Goal: Task Accomplishment & Management: Use online tool/utility

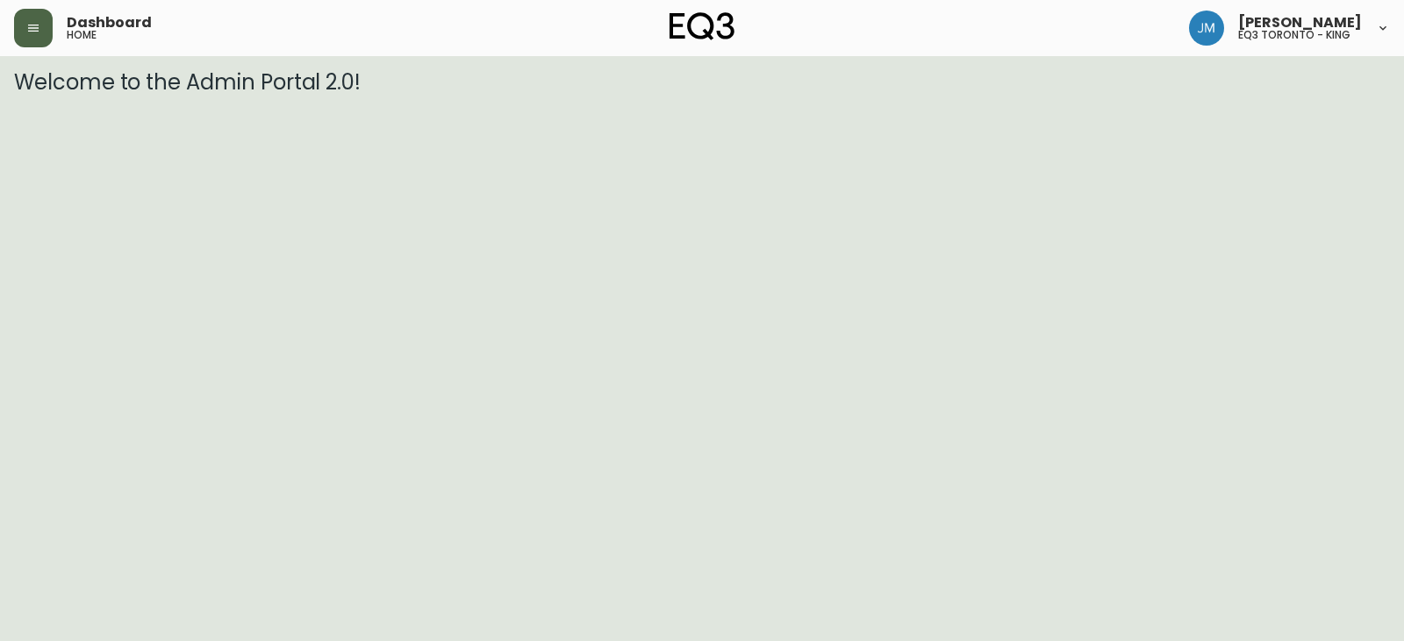
click at [28, 19] on button "button" at bounding box center [33, 28] width 39 height 39
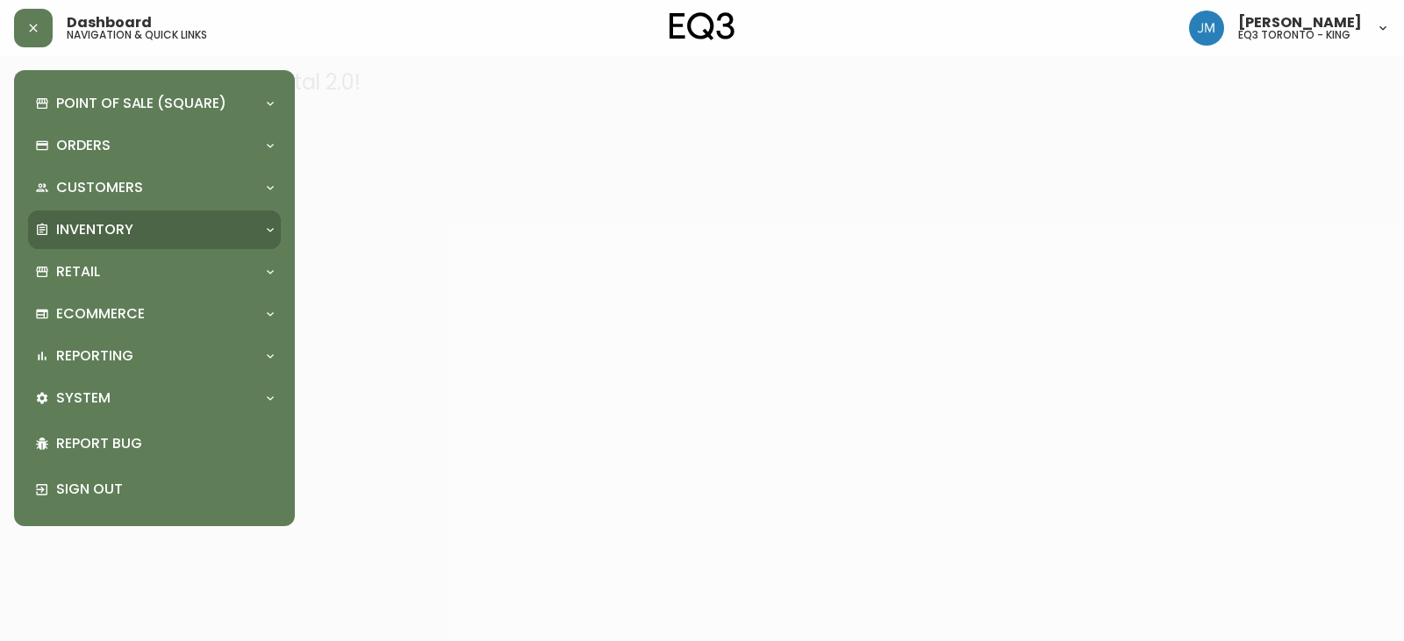
click at [90, 228] on p "Inventory" at bounding box center [94, 229] width 77 height 19
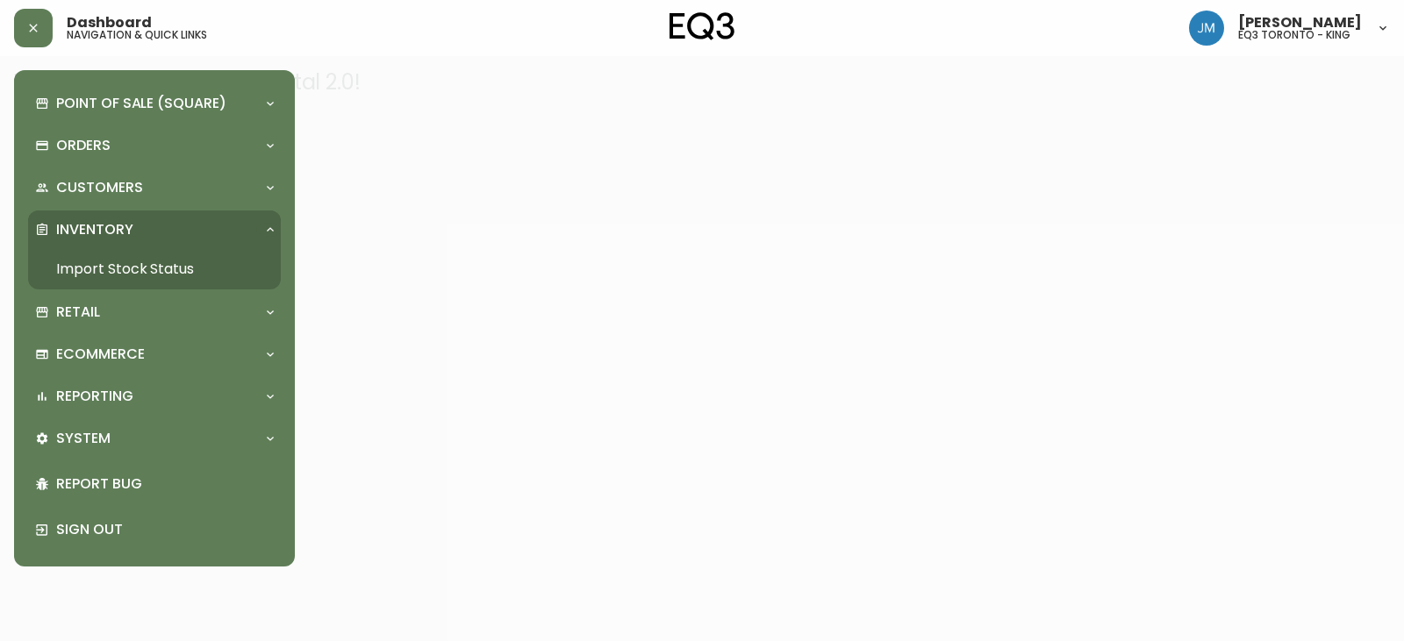
click at [111, 263] on link "Import Stock Status" at bounding box center [154, 269] width 253 height 40
